Goal: Task Accomplishment & Management: Complete application form

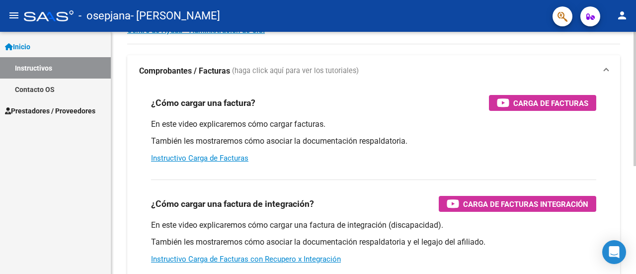
scroll to position [99, 0]
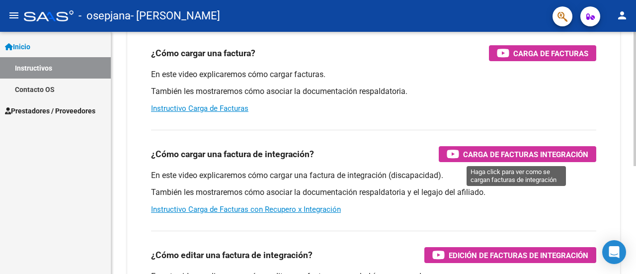
click at [495, 157] on span "Carga de Facturas Integración" at bounding box center [525, 154] width 125 height 12
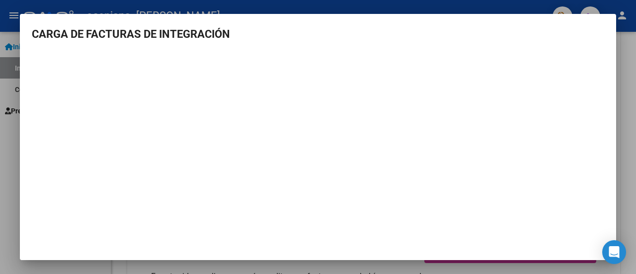
click at [9, 121] on div at bounding box center [318, 137] width 636 height 274
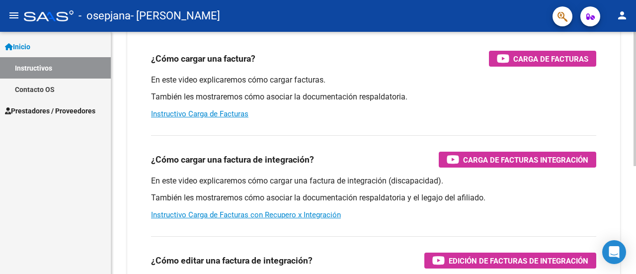
scroll to position [44, 0]
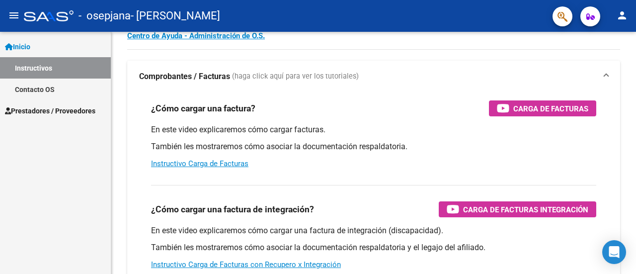
click at [84, 113] on span "Prestadores / Proveedores" at bounding box center [50, 110] width 90 height 11
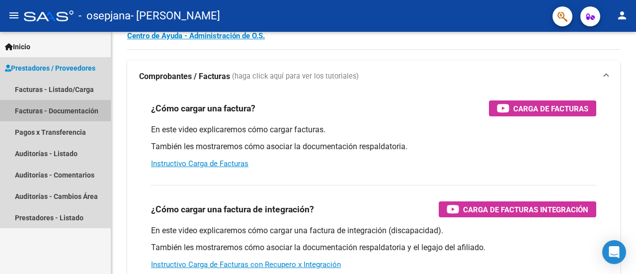
click at [77, 113] on link "Facturas - Documentación" at bounding box center [55, 110] width 111 height 21
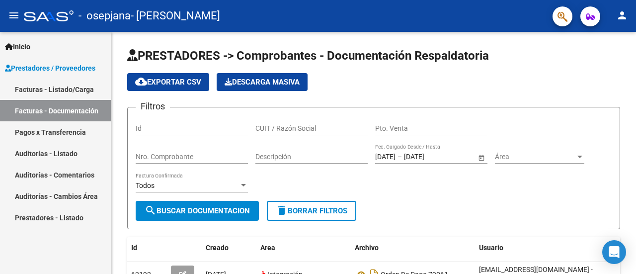
click at [76, 92] on link "Facturas - Listado/Carga" at bounding box center [55, 89] width 111 height 21
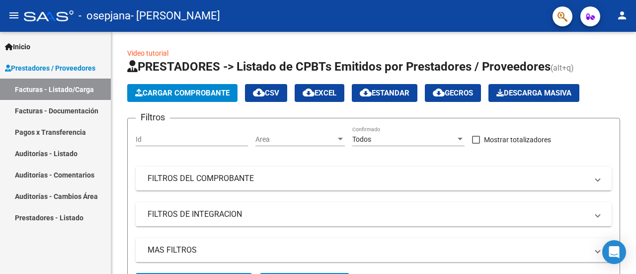
click at [72, 218] on link "Prestadores - Listado" at bounding box center [55, 217] width 111 height 21
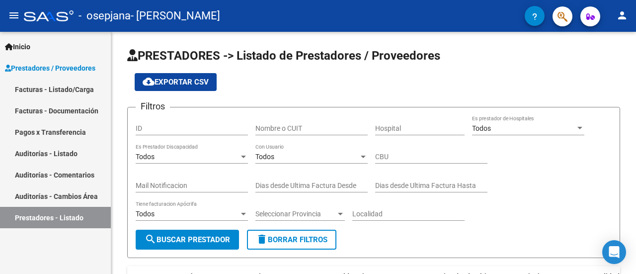
click at [16, 11] on mat-icon "menu" at bounding box center [14, 15] width 12 height 12
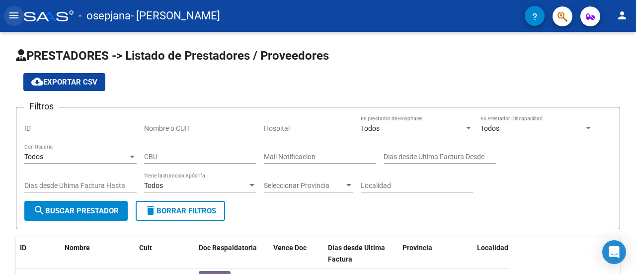
click at [13, 14] on mat-icon "menu" at bounding box center [14, 15] width 12 height 12
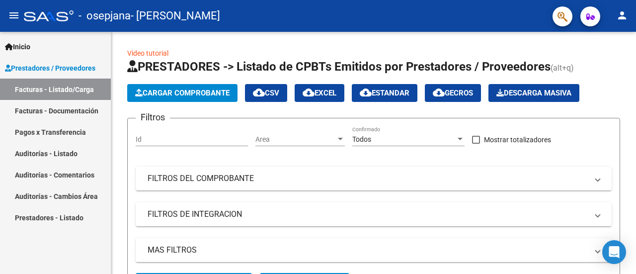
click at [22, 44] on span "Inicio" at bounding box center [17, 46] width 25 height 11
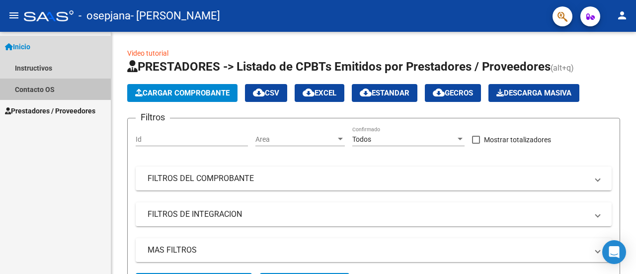
click at [36, 87] on link "Contacto OS" at bounding box center [55, 89] width 111 height 21
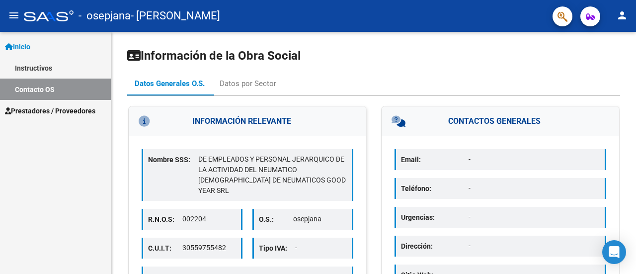
click at [48, 107] on span "Prestadores / Proveedores" at bounding box center [50, 110] width 90 height 11
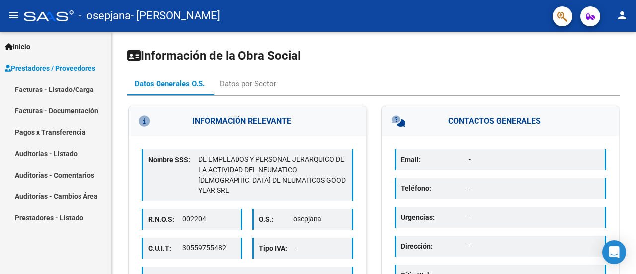
click at [82, 88] on link "Facturas - Listado/Carga" at bounding box center [55, 89] width 111 height 21
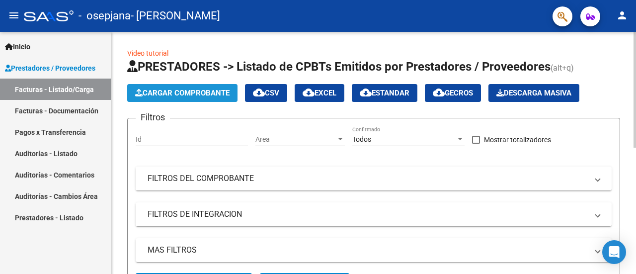
click at [173, 93] on span "Cargar Comprobante" at bounding box center [182, 92] width 94 height 9
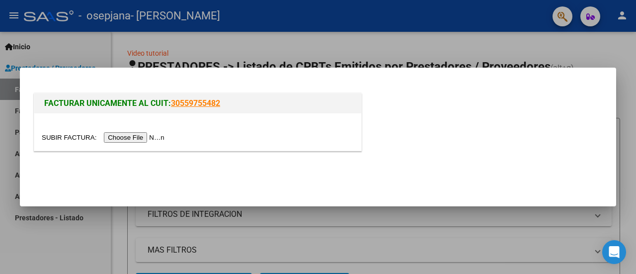
click at [147, 137] on input "file" at bounding box center [105, 137] width 126 height 10
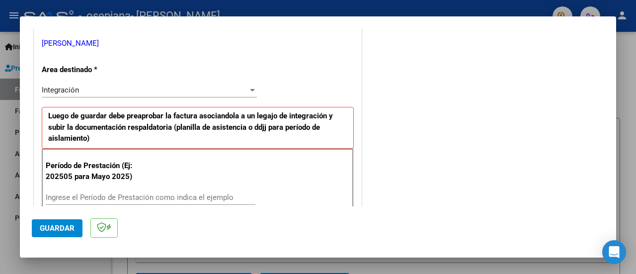
scroll to position [248, 0]
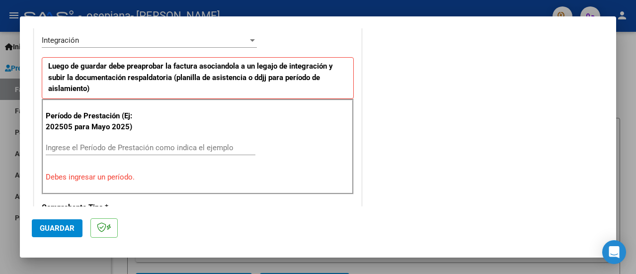
click at [72, 147] on input "Ingrese el Período de Prestación como indica el ejemplo" at bounding box center [151, 147] width 210 height 9
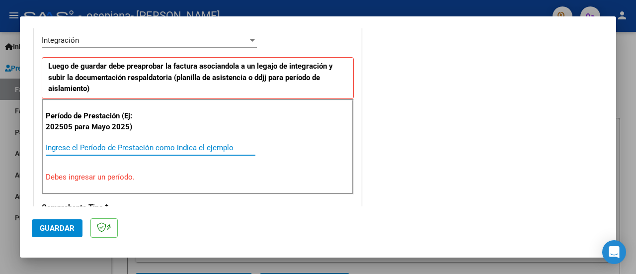
click at [75, 145] on input "Ingrese el Período de Prestación como indica el ejemplo" at bounding box center [151, 147] width 210 height 9
click at [83, 145] on input "Ingrese el Período de Prestación como indica el ejemplo" at bounding box center [151, 147] width 210 height 9
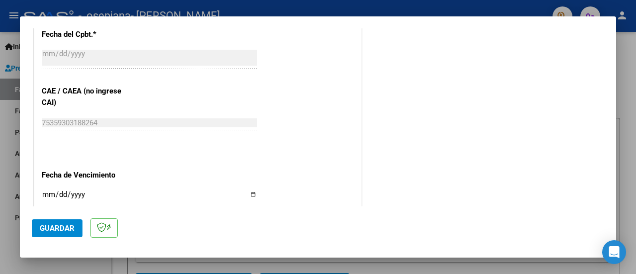
scroll to position [646, 0]
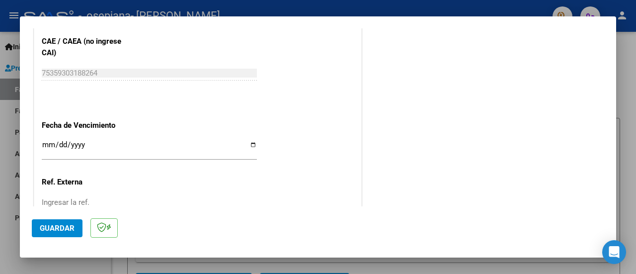
type input "202508"
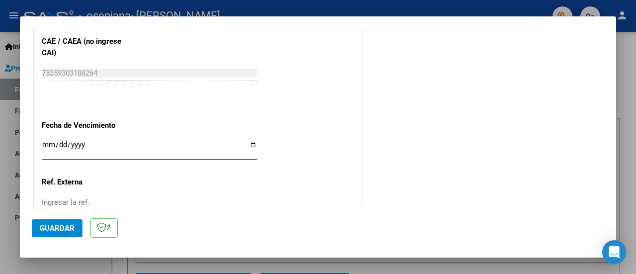
click at [248, 145] on input "Ingresar la fecha" at bounding box center [149, 149] width 215 height 16
type input "[DATE]"
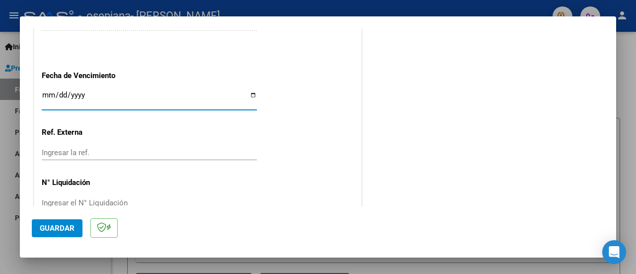
scroll to position [716, 0]
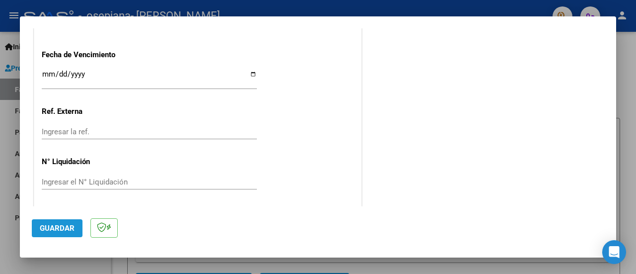
click at [64, 231] on span "Guardar" at bounding box center [57, 228] width 35 height 9
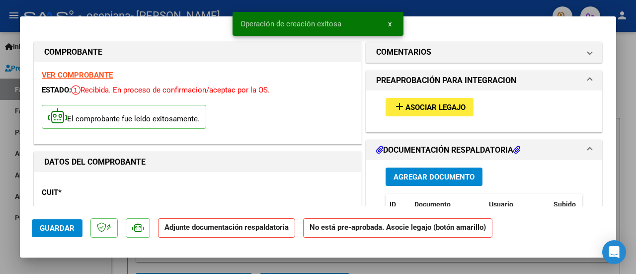
click at [445, 108] on span "Asociar Legajo" at bounding box center [435, 107] width 60 height 9
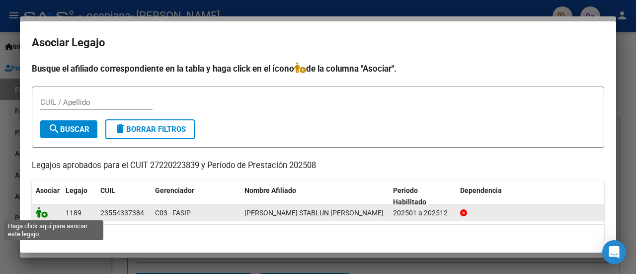
drag, startPoint x: 43, startPoint y: 214, endPoint x: 64, endPoint y: 215, distance: 20.9
click at [45, 214] on icon at bounding box center [42, 212] width 12 height 11
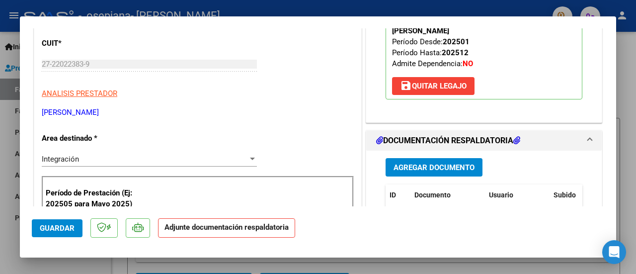
scroll to position [199, 0]
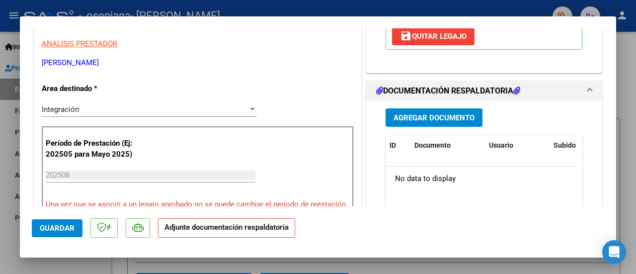
click at [448, 120] on span "Agregar Documento" at bounding box center [434, 117] width 81 height 9
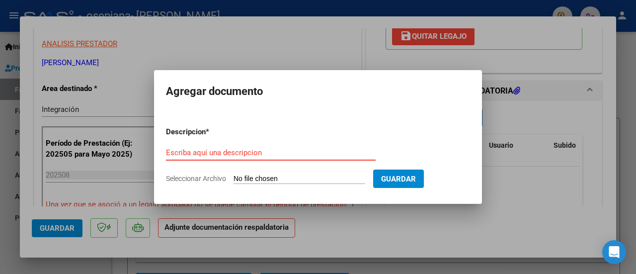
click at [220, 153] on input "Escriba aquí una descripcion" at bounding box center [271, 152] width 210 height 9
click at [222, 176] on span "Seleccionar Archivo" at bounding box center [196, 178] width 60 height 8
click at [234, 176] on input "Seleccionar Archivo" at bounding box center [300, 178] width 132 height 9
type input "C:\fakepath\P ASIST [PERSON_NAME][DATE].pdf"
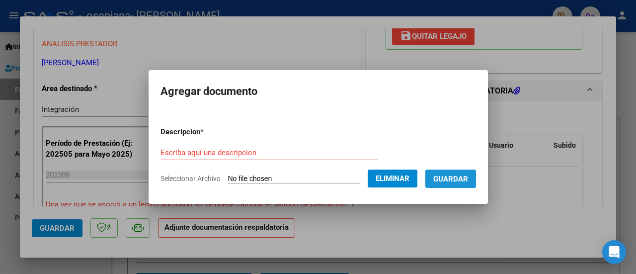
click at [446, 177] on span "Guardar" at bounding box center [450, 178] width 35 height 9
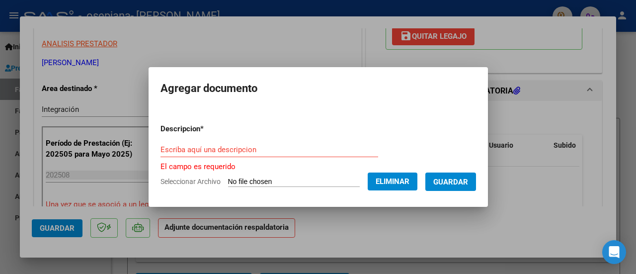
click at [451, 179] on span "Guardar" at bounding box center [450, 181] width 35 height 9
click at [285, 147] on input "Escriba aquí una descripcion" at bounding box center [269, 149] width 218 height 9
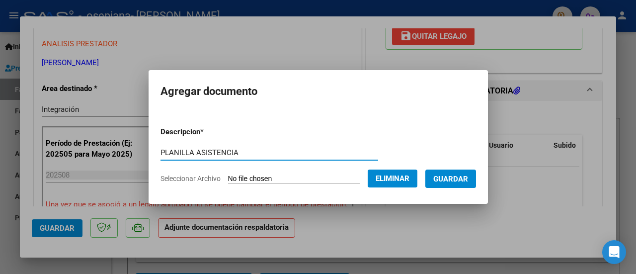
type input "PLANILLA ASISTENCIA"
click at [453, 184] on button "Guardar" at bounding box center [450, 178] width 51 height 18
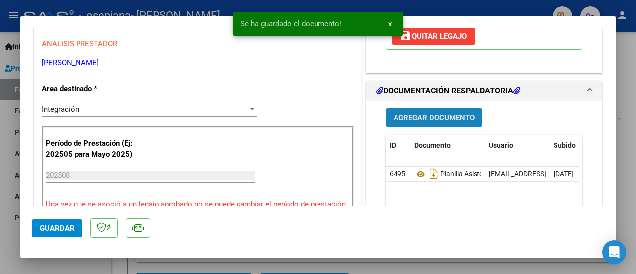
click at [443, 116] on span "Agregar Documento" at bounding box center [434, 117] width 81 height 9
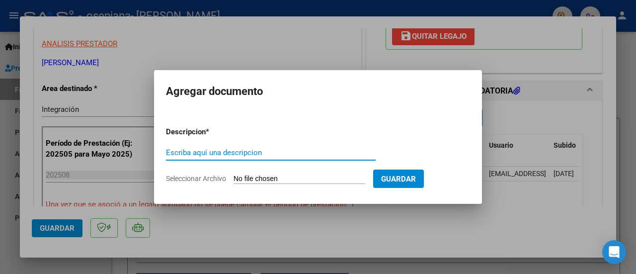
click at [290, 154] on input "Escriba aquí una descripcion" at bounding box center [271, 152] width 210 height 9
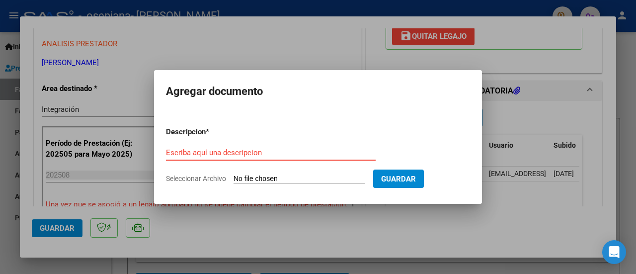
click at [297, 153] on input "Escriba aquí una descripcion" at bounding box center [271, 152] width 210 height 9
click at [257, 174] on input "Seleccionar Archivo" at bounding box center [300, 178] width 132 height 9
type input "C:\fakepath\Stablum fac 1888.pdf"
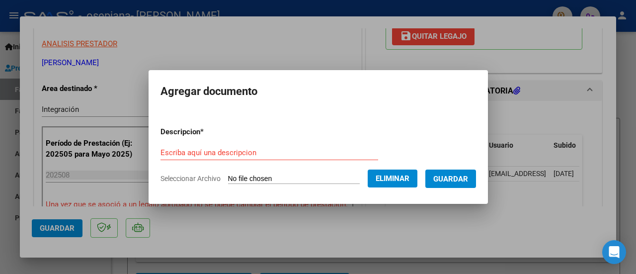
click at [207, 155] on input "Escriba aquí una descripcion" at bounding box center [269, 152] width 218 height 9
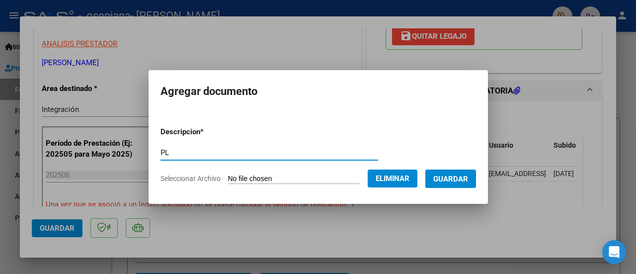
type input "P"
type input "ORDEN DE PAGO 80225"
click at [444, 178] on span "Guardar" at bounding box center [450, 178] width 35 height 9
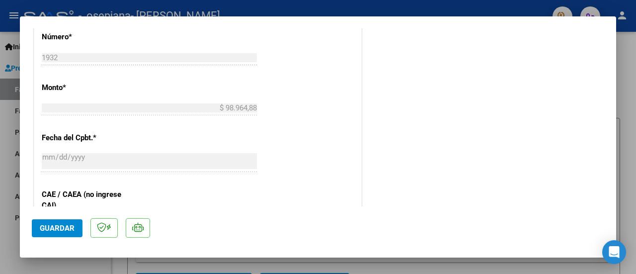
scroll to position [547, 0]
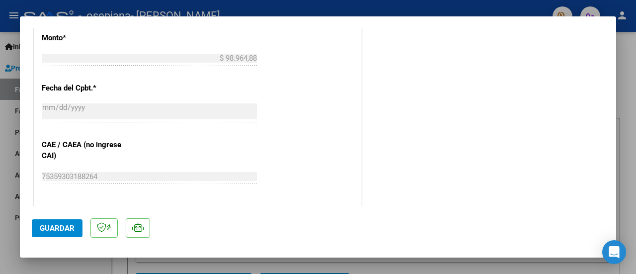
click at [54, 230] on span "Guardar" at bounding box center [57, 228] width 35 height 9
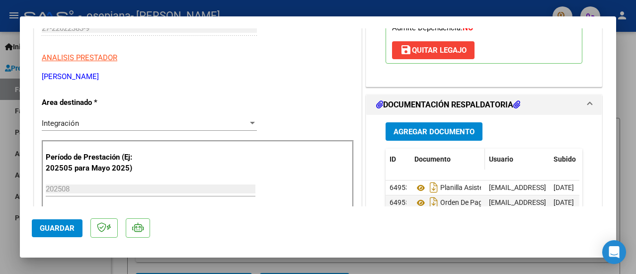
scroll to position [0, 0]
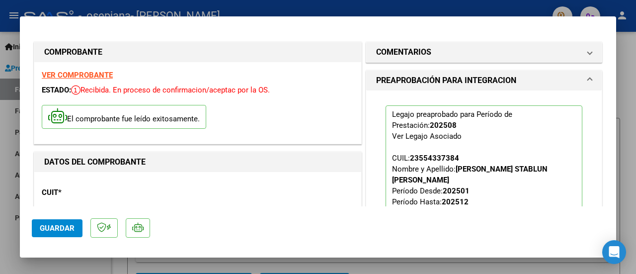
click at [626, 159] on div at bounding box center [318, 137] width 636 height 274
